Goal: Task Accomplishment & Management: Complete application form

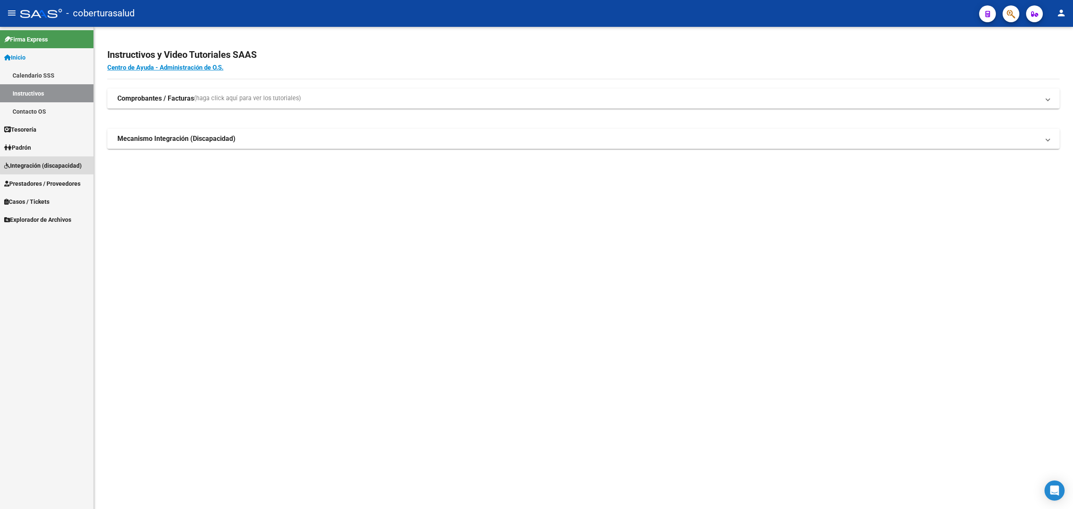
click at [52, 164] on span "Integración (discapacidad)" at bounding box center [43, 165] width 78 height 9
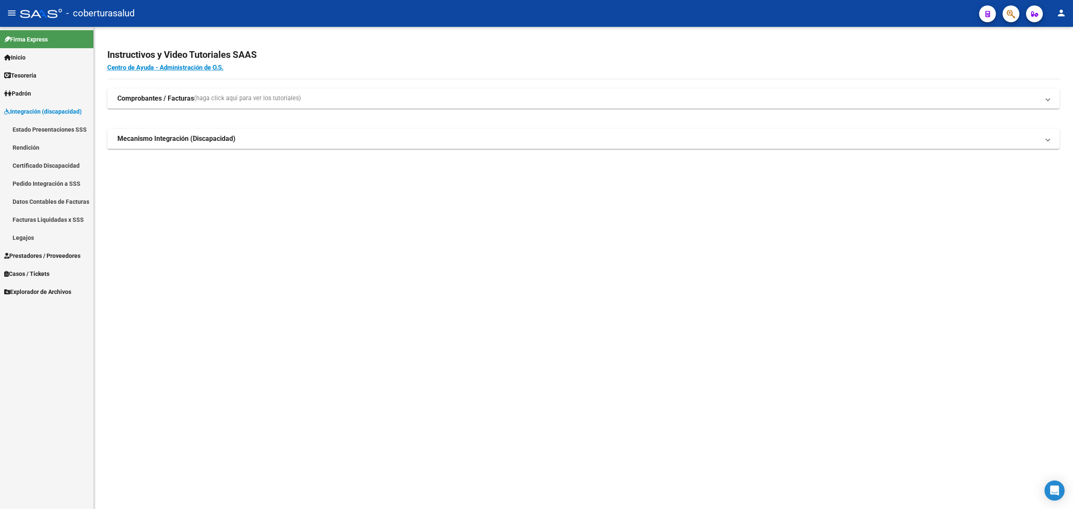
click at [42, 257] on span "Prestadores / Proveedores" at bounding box center [42, 255] width 76 height 9
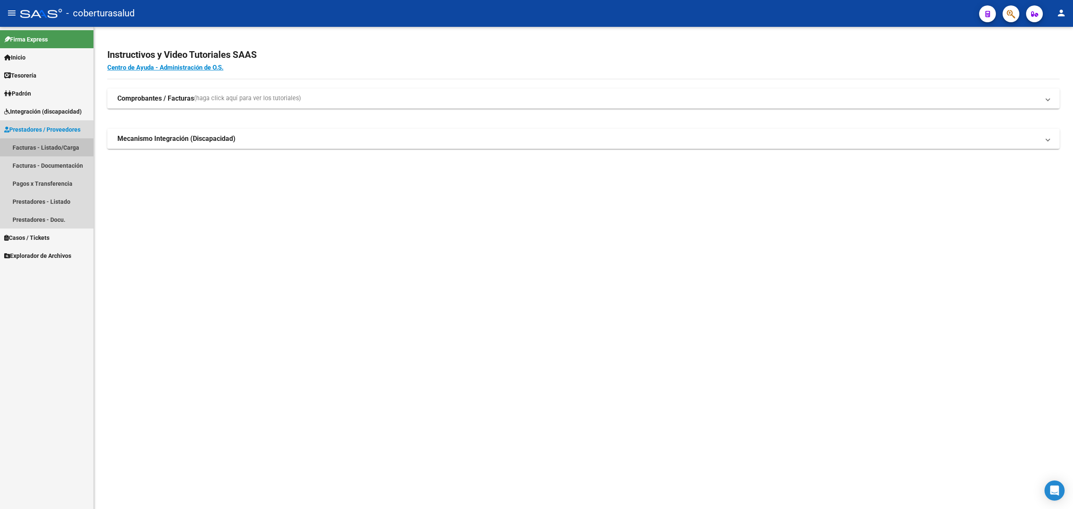
click at [54, 153] on link "Facturas - Listado/Carga" at bounding box center [46, 147] width 93 height 18
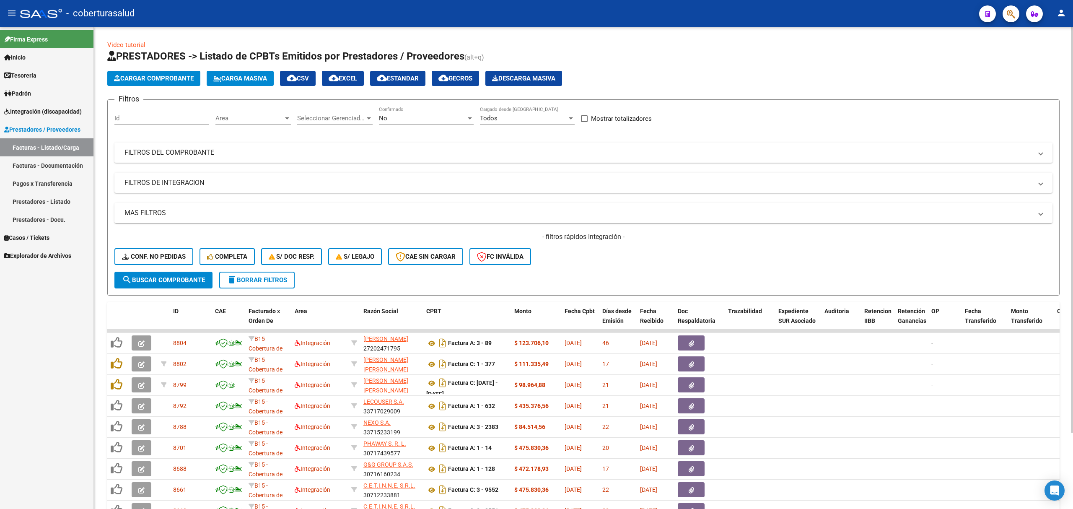
click at [246, 162] on mat-expansion-panel-header "FILTROS DEL COMPROBANTE" at bounding box center [583, 153] width 938 height 20
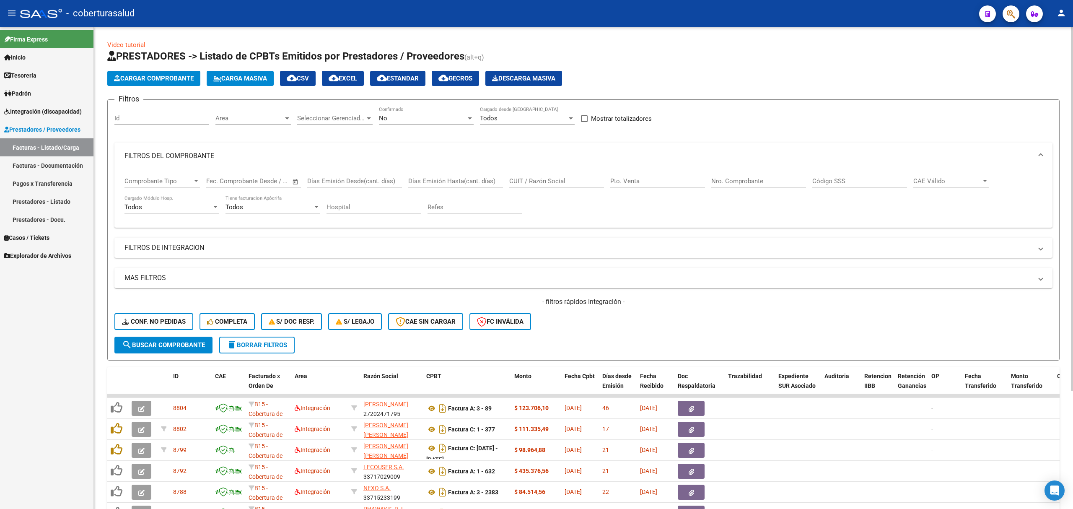
click at [566, 185] on input "CUIT / Razón Social" at bounding box center [556, 181] width 95 height 8
paste input "23326311774"
type input "23326311774"
click at [387, 114] on div "No Confirmado" at bounding box center [426, 115] width 95 height 18
click at [392, 81] on span "Todos" at bounding box center [426, 80] width 95 height 19
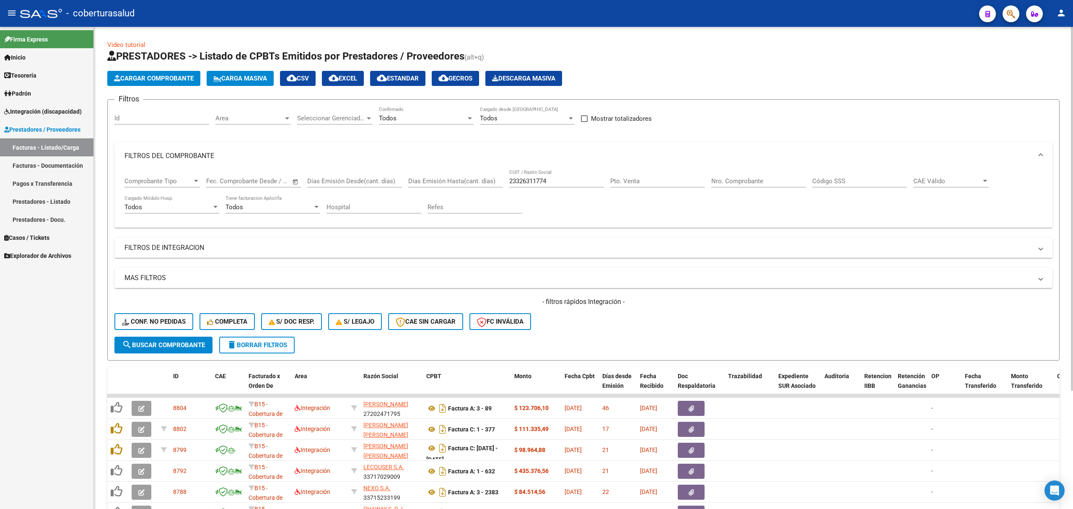
click at [148, 336] on div "- filtros rápidos Integración - Conf. no pedidas Completa S/ Doc Resp. S/ legaj…" at bounding box center [583, 316] width 938 height 39
click at [148, 337] on button "search Buscar Comprobante" at bounding box center [163, 345] width 98 height 17
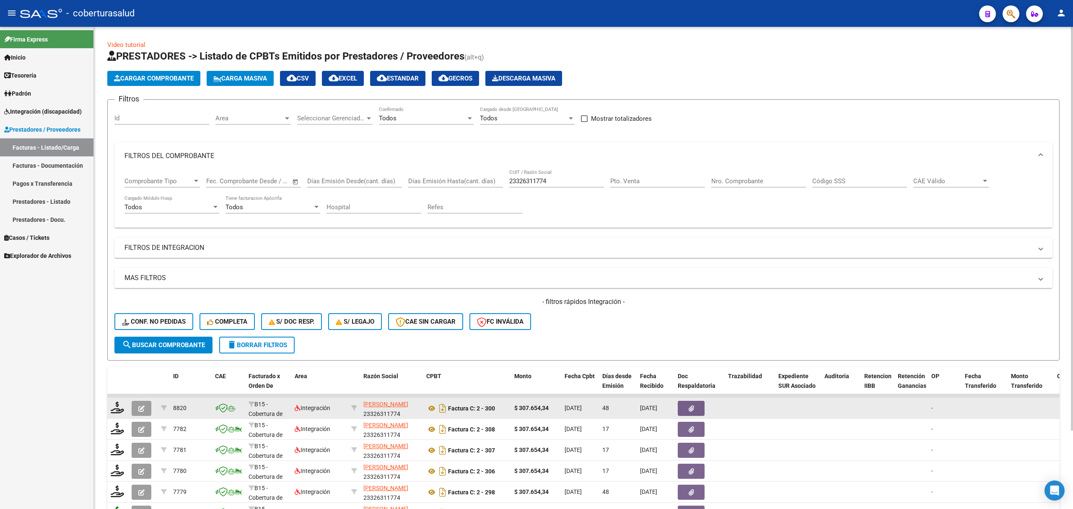
click at [143, 402] on button "button" at bounding box center [142, 408] width 20 height 15
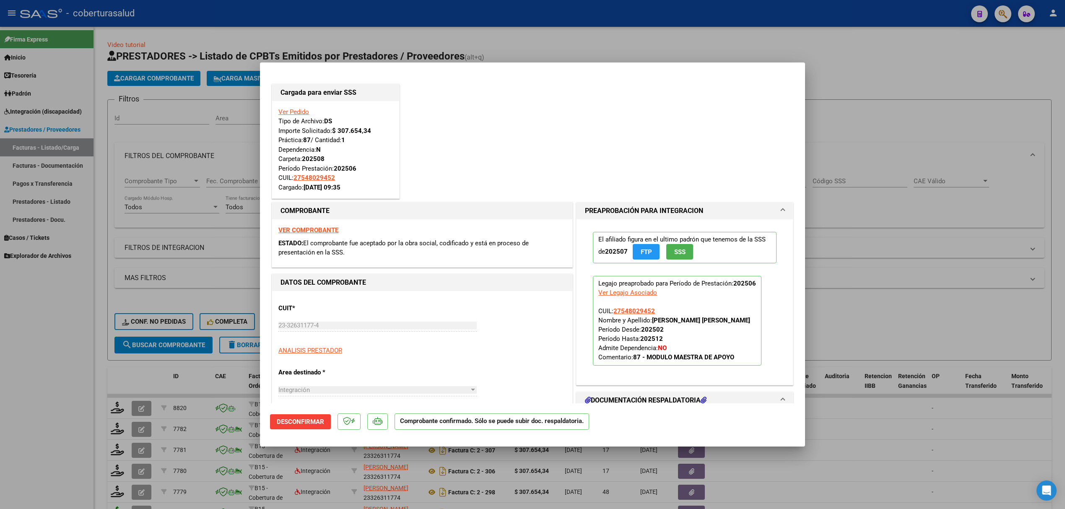
scroll to position [279, 0]
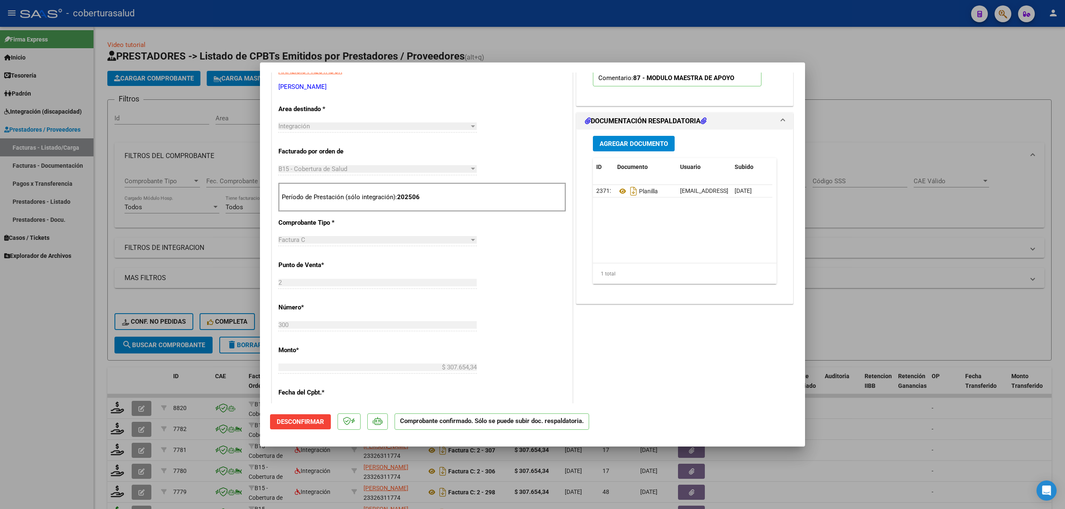
click at [617, 150] on button "Agregar Documento" at bounding box center [634, 144] width 82 height 16
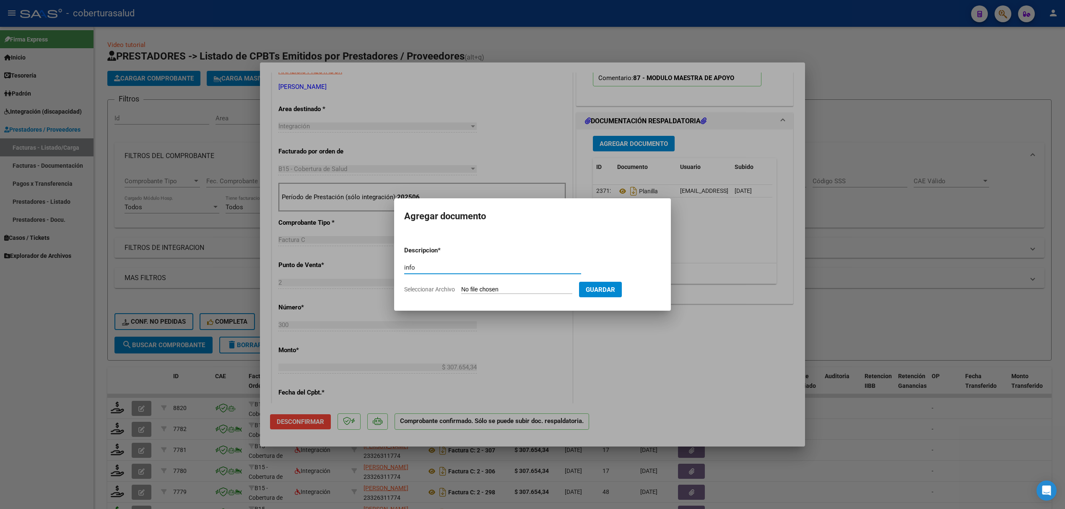
type input "inf"
type input "INFORME"
click at [471, 290] on input "Seleccionar Archivo" at bounding box center [516, 290] width 111 height 8
type input "C:\fakepath\CamScanner [DATE] 17.20.pdf"
click at [656, 294] on button "Guardar" at bounding box center [644, 290] width 43 height 16
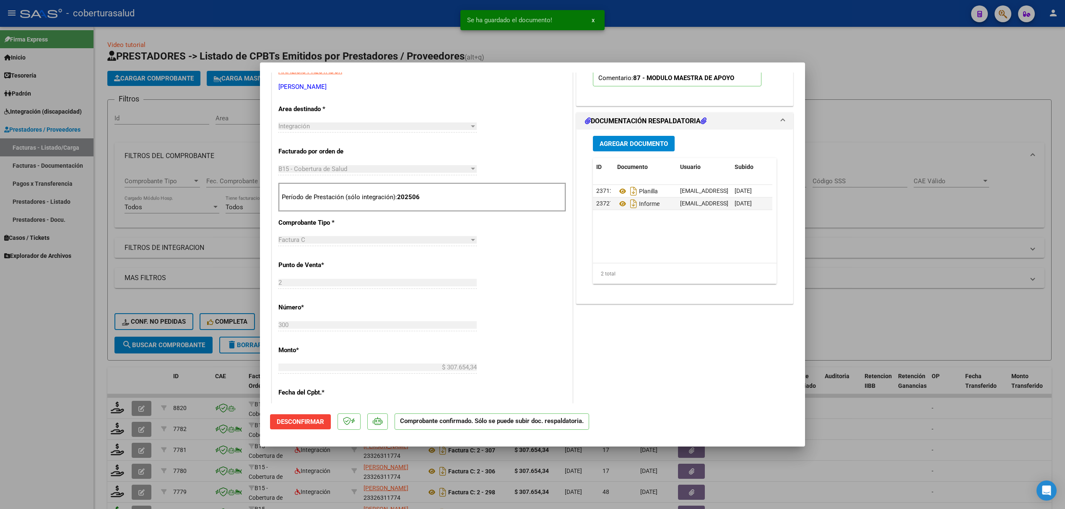
click at [103, 365] on div at bounding box center [532, 254] width 1065 height 509
type input "$ 0,00"
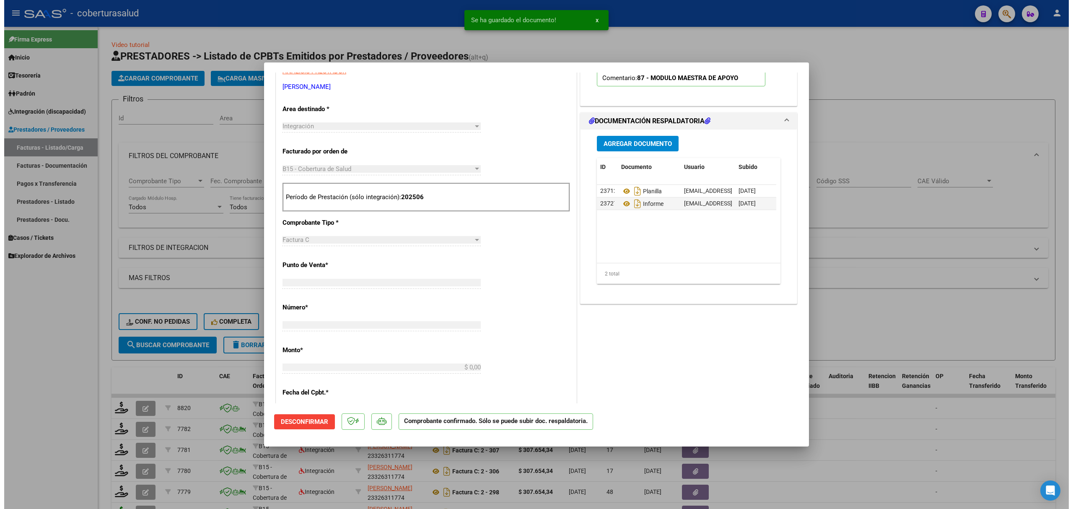
scroll to position [145, 0]
